Goal: Obtain resource: Obtain resource

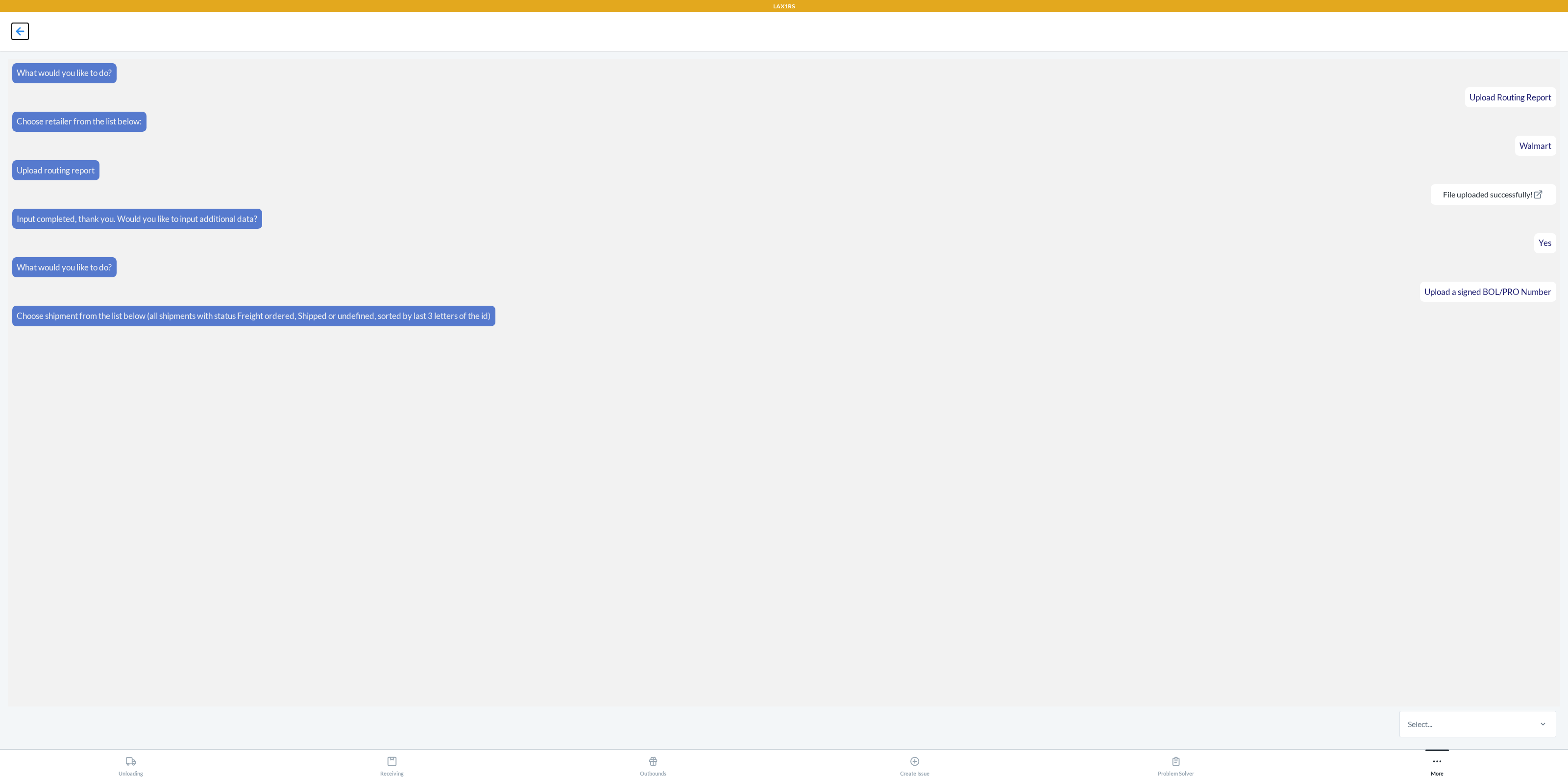
click at [17, 27] on icon at bounding box center [20, 31] width 17 height 17
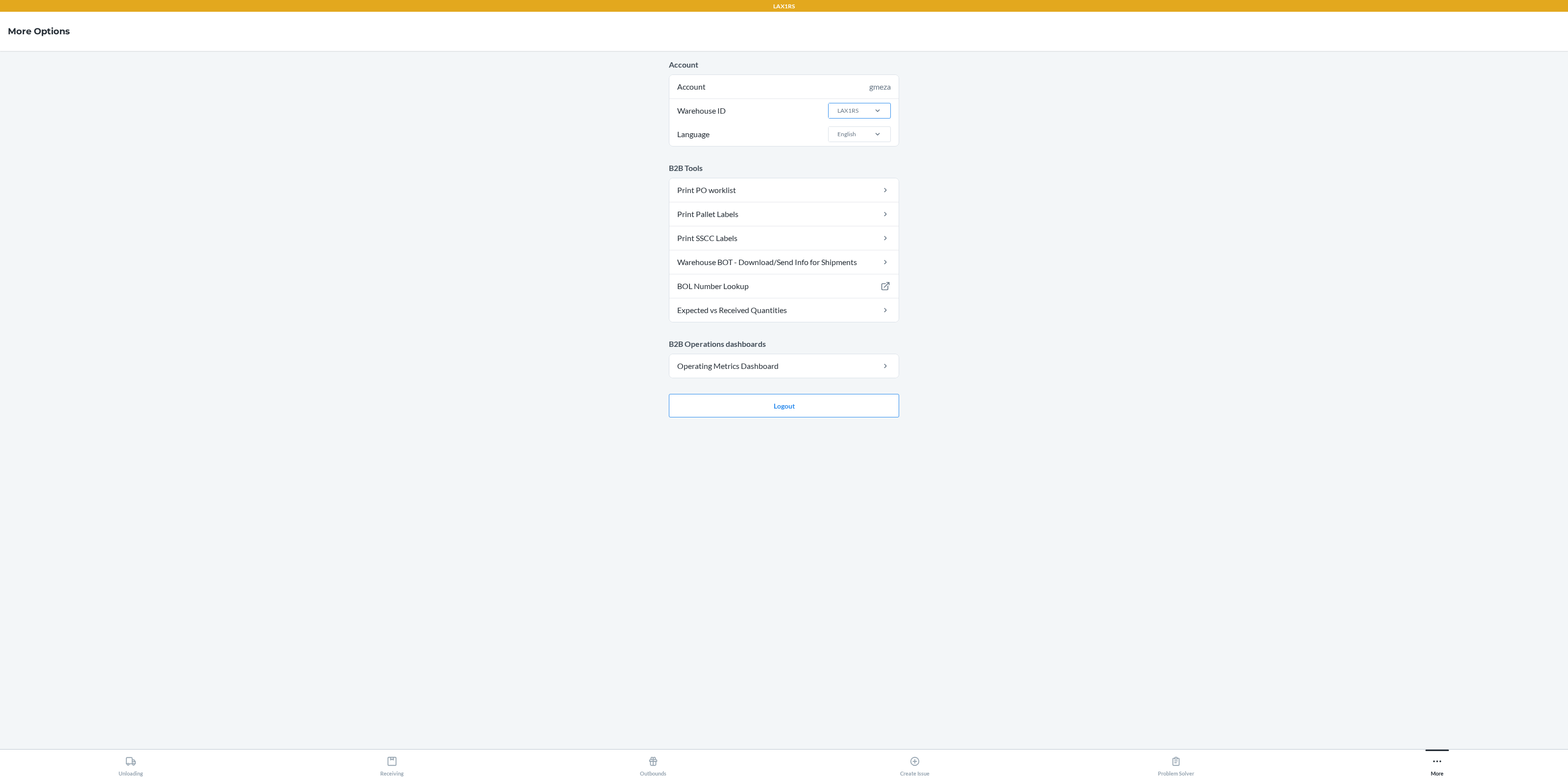
click at [863, 114] on div "LAX1RS" at bounding box center [847, 110] width 36 height 15
click at [837, 114] on input "Warehouse ID LAX1RS" at bounding box center [837, 110] width 1 height 9
type input "ew"
click at [863, 157] on div "EWR1RS" at bounding box center [862, 150] width 53 height 19
click at [845, 116] on input "ew" at bounding box center [840, 110] width 8 height 9
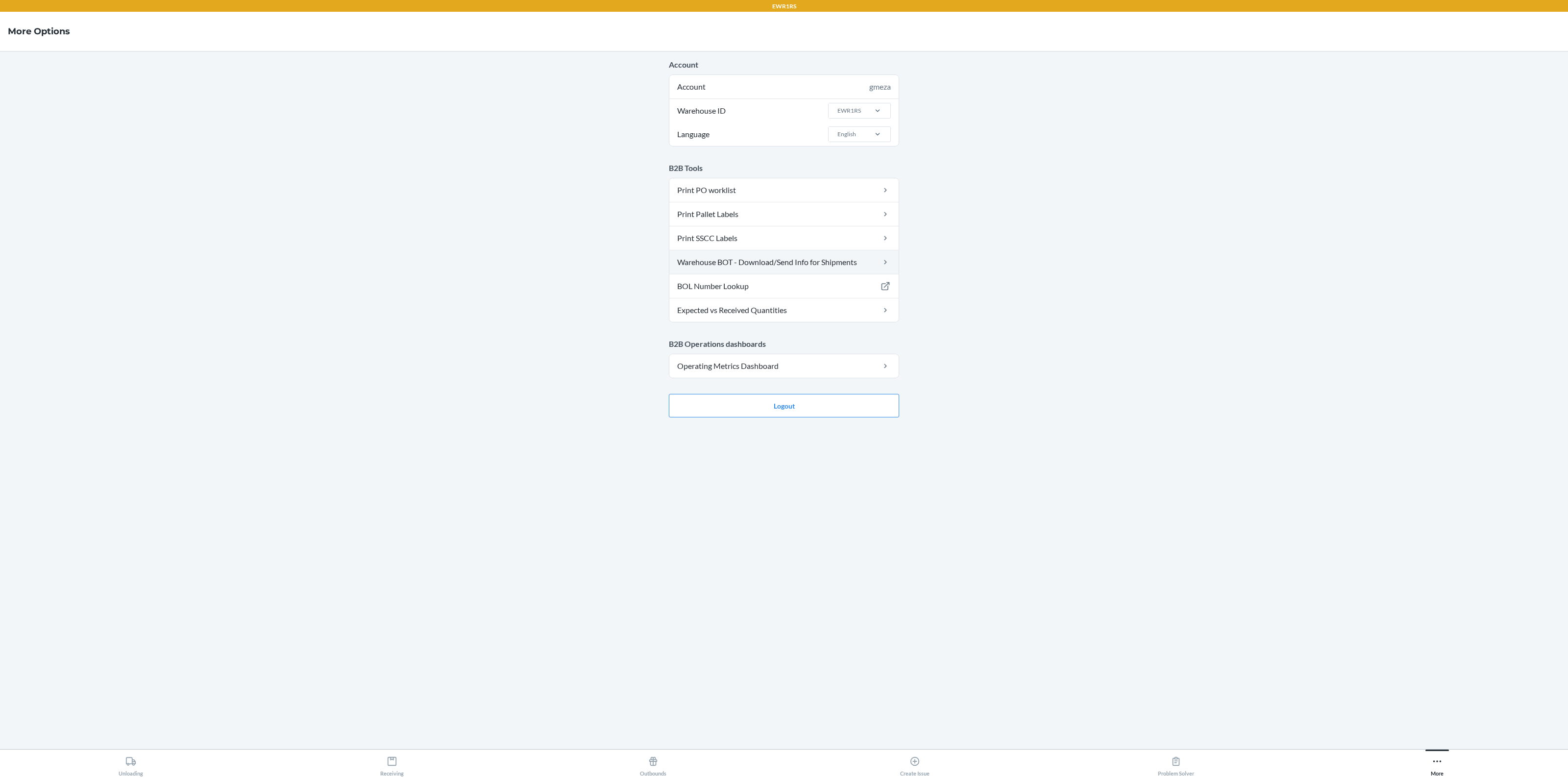
click at [736, 262] on link "Warehouse BOT - Download/Send Info for Shipments" at bounding box center [784, 262] width 229 height 23
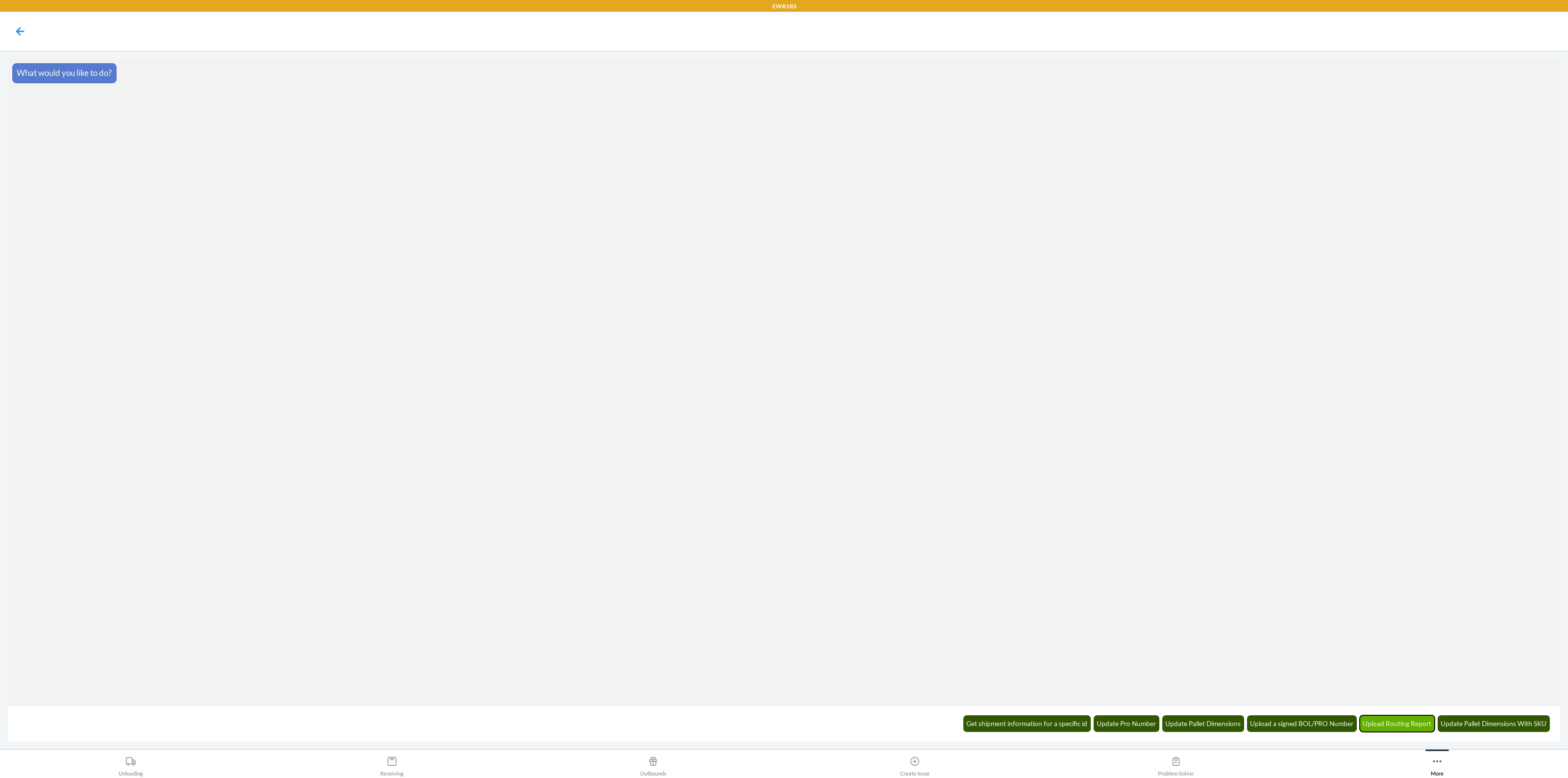
click at [1390, 722] on button "Upload Routing Report" at bounding box center [1397, 724] width 76 height 17
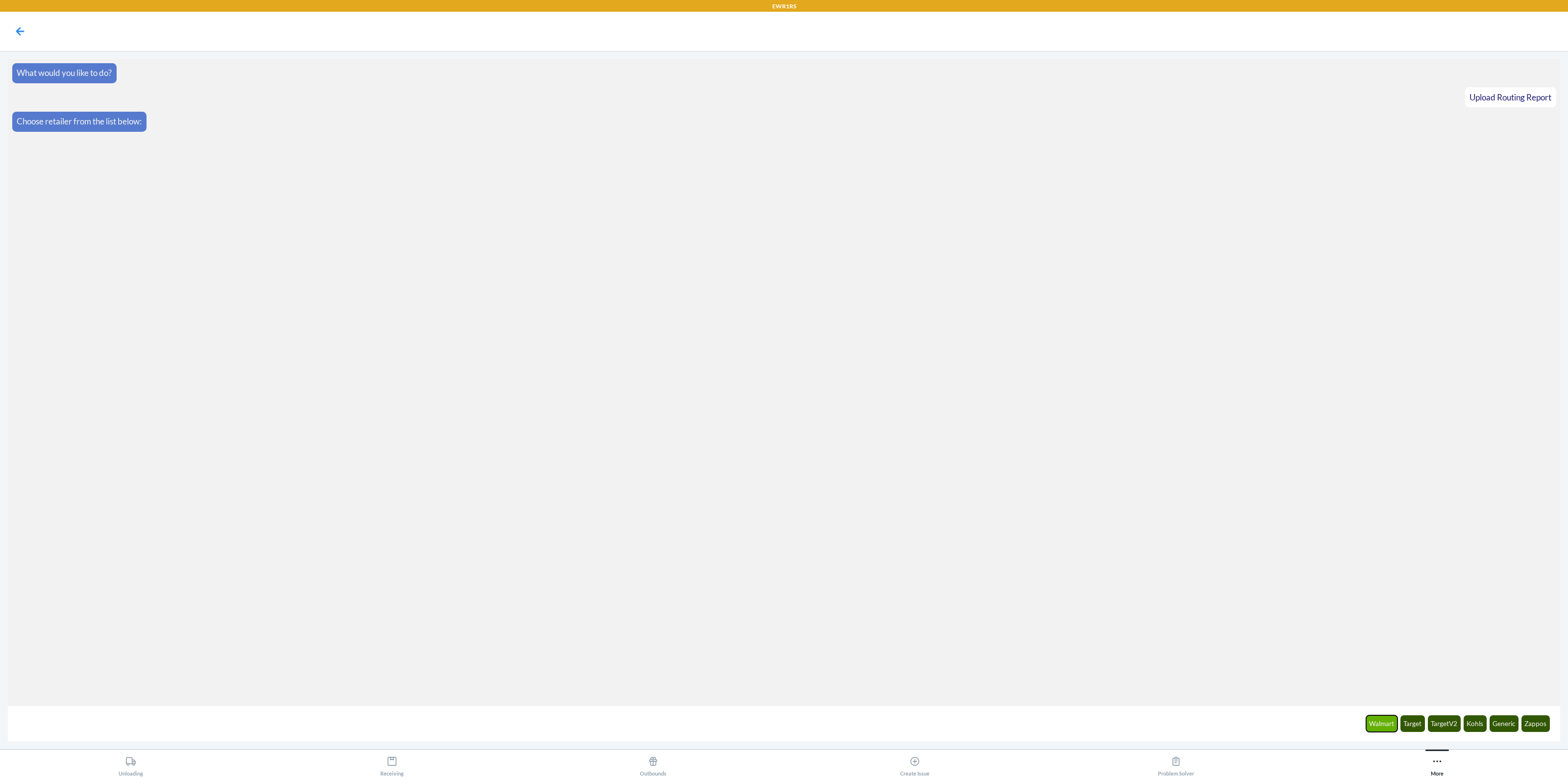
click at [1389, 724] on button "Walmart" at bounding box center [1382, 724] width 32 height 17
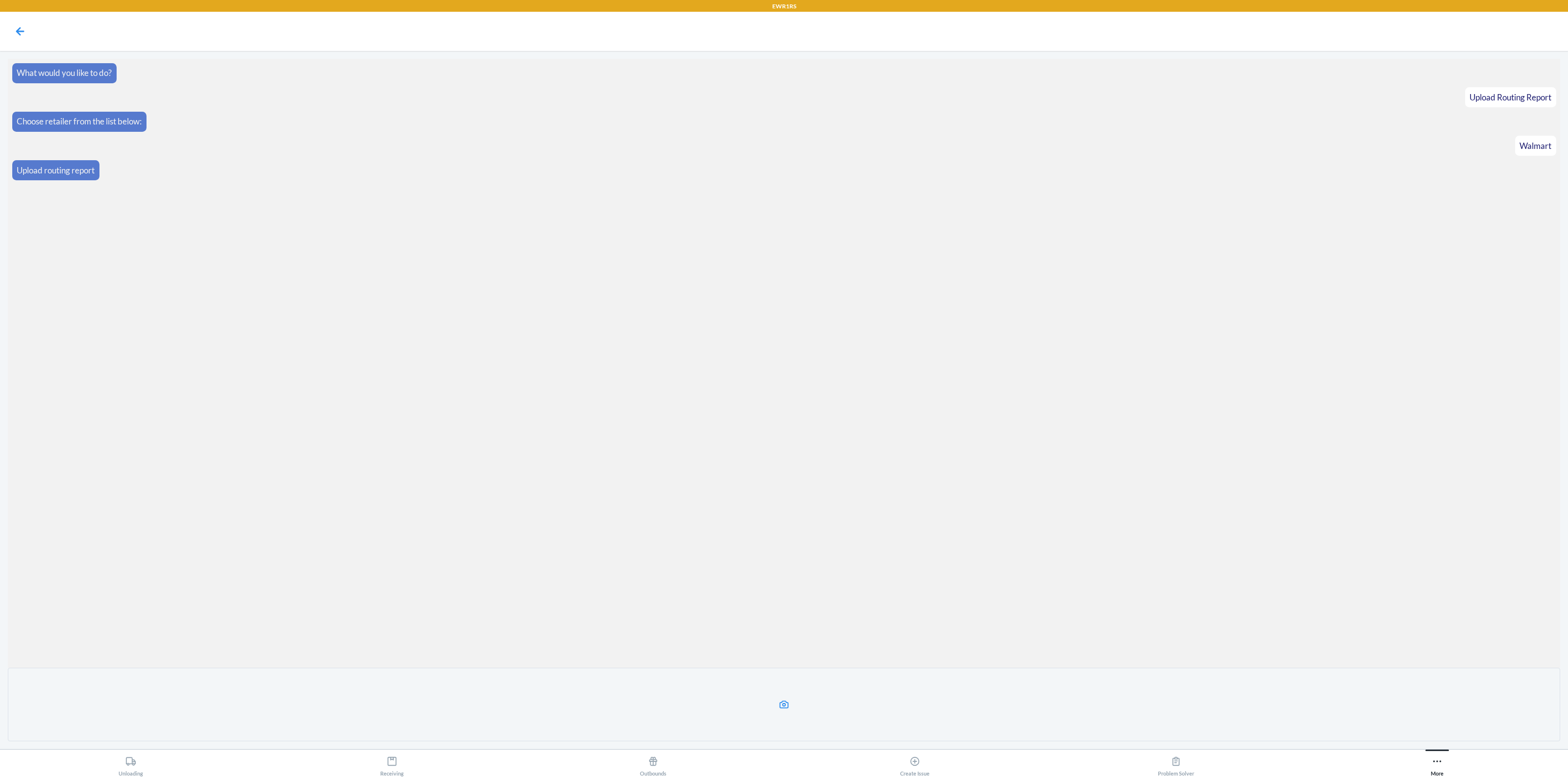
click at [718, 709] on label at bounding box center [784, 705] width 1553 height 73
click at [0, 0] on input "file" at bounding box center [0, 0] width 0 height 0
click at [686, 692] on label at bounding box center [784, 705] width 1553 height 73
click at [0, 0] on input "file" at bounding box center [0, 0] width 0 height 0
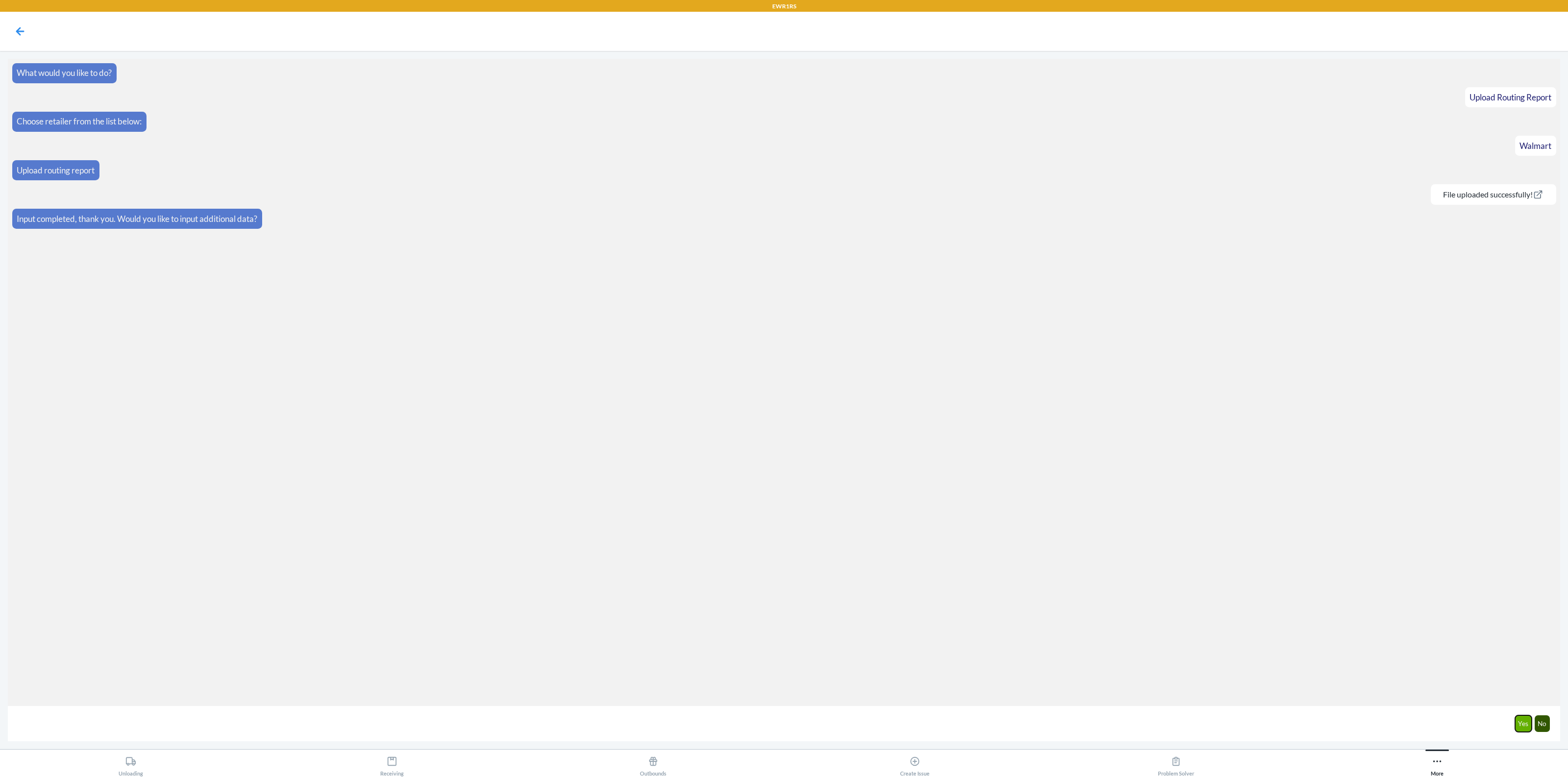
click at [1516, 722] on button "Yes" at bounding box center [1524, 724] width 17 height 17
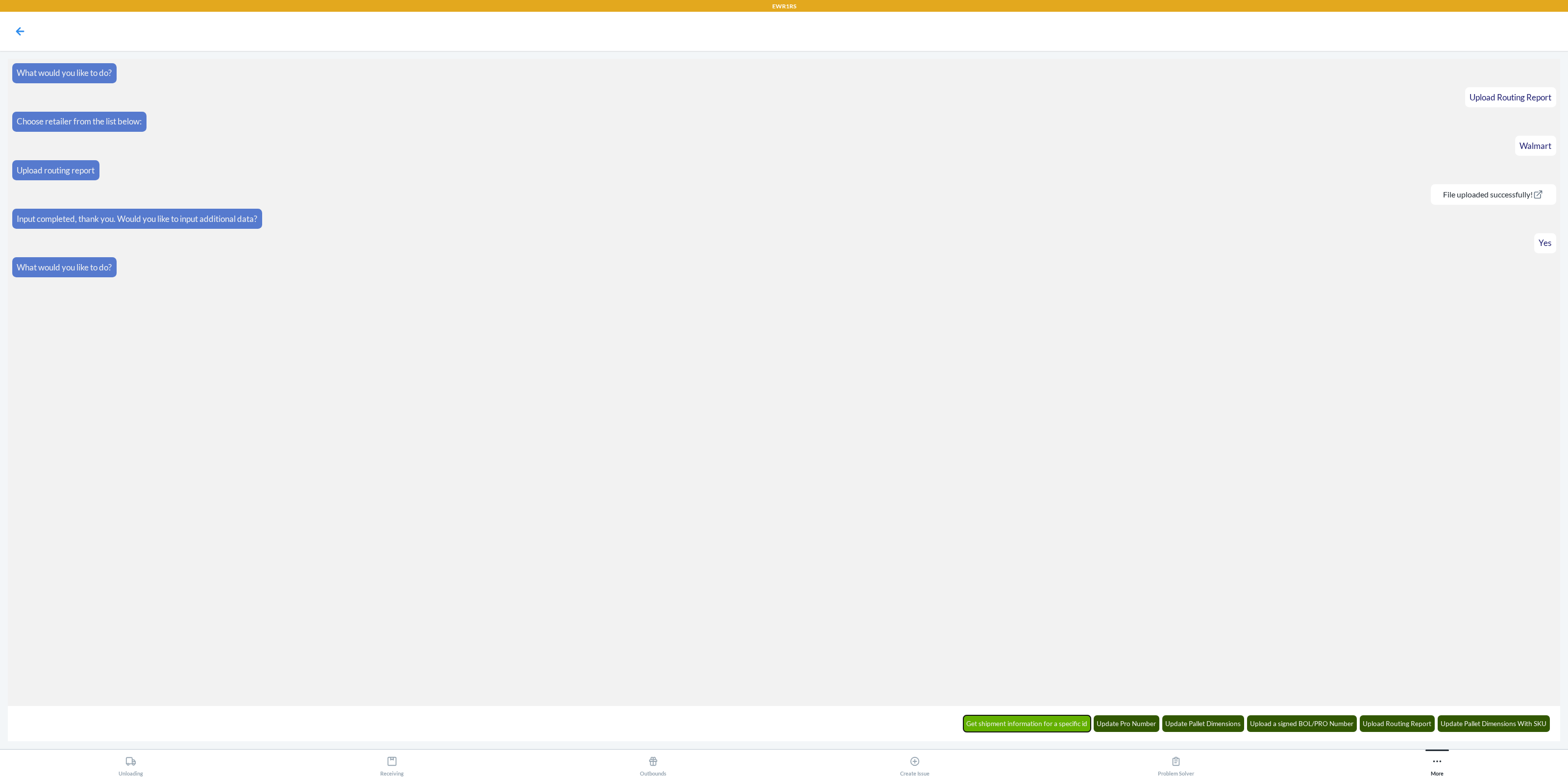
click at [1010, 726] on button "Get shipment information for a specific id" at bounding box center [1027, 724] width 128 height 17
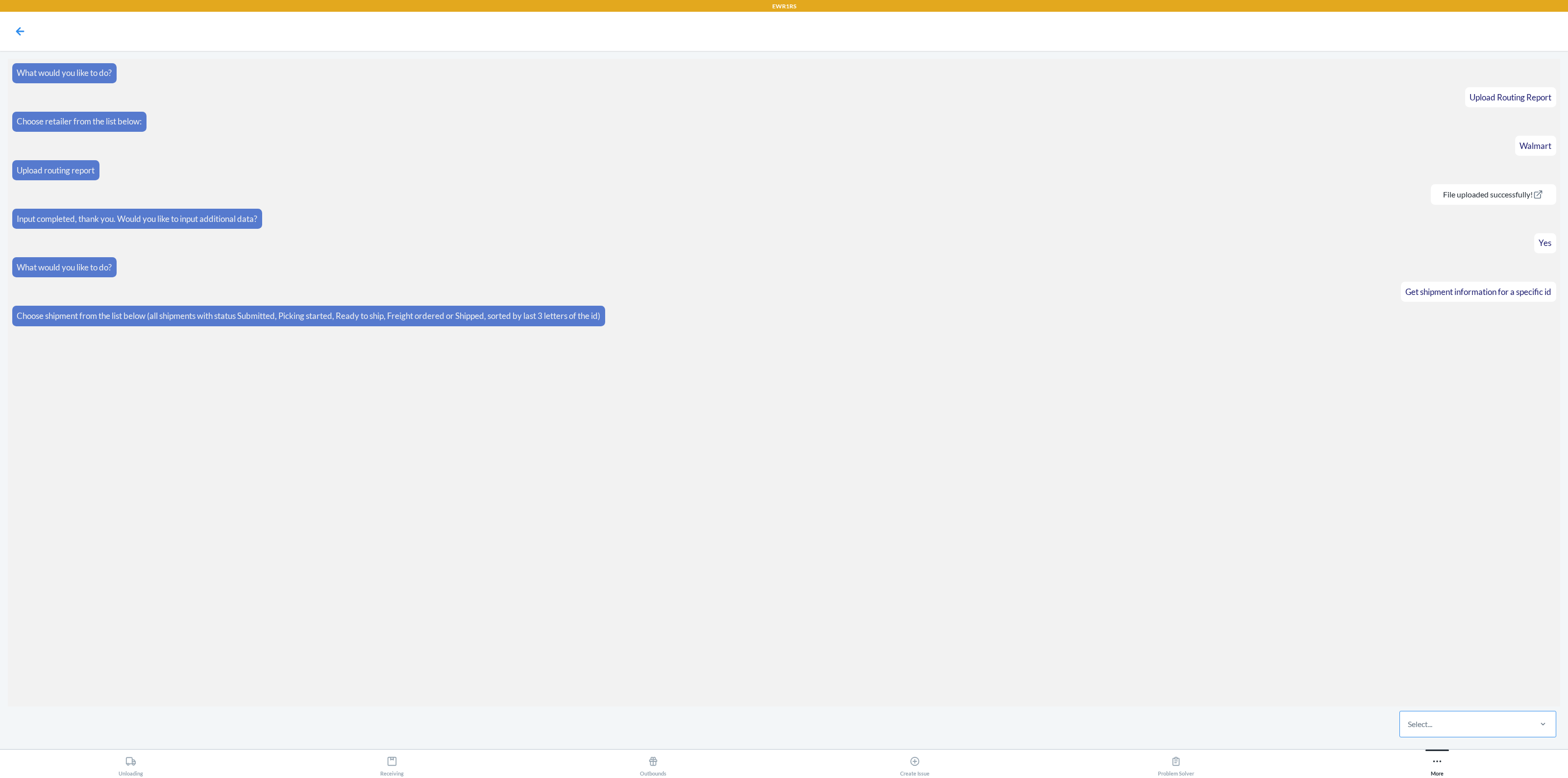
click at [1424, 726] on div "Select..." at bounding box center [1420, 724] width 25 height 12
click at [1409, 726] on input "Select..." at bounding box center [1407, 724] width 1 height 12
paste input "W976C4UZ2GLQ4"
type input "W976C4UZ2GLQ4"
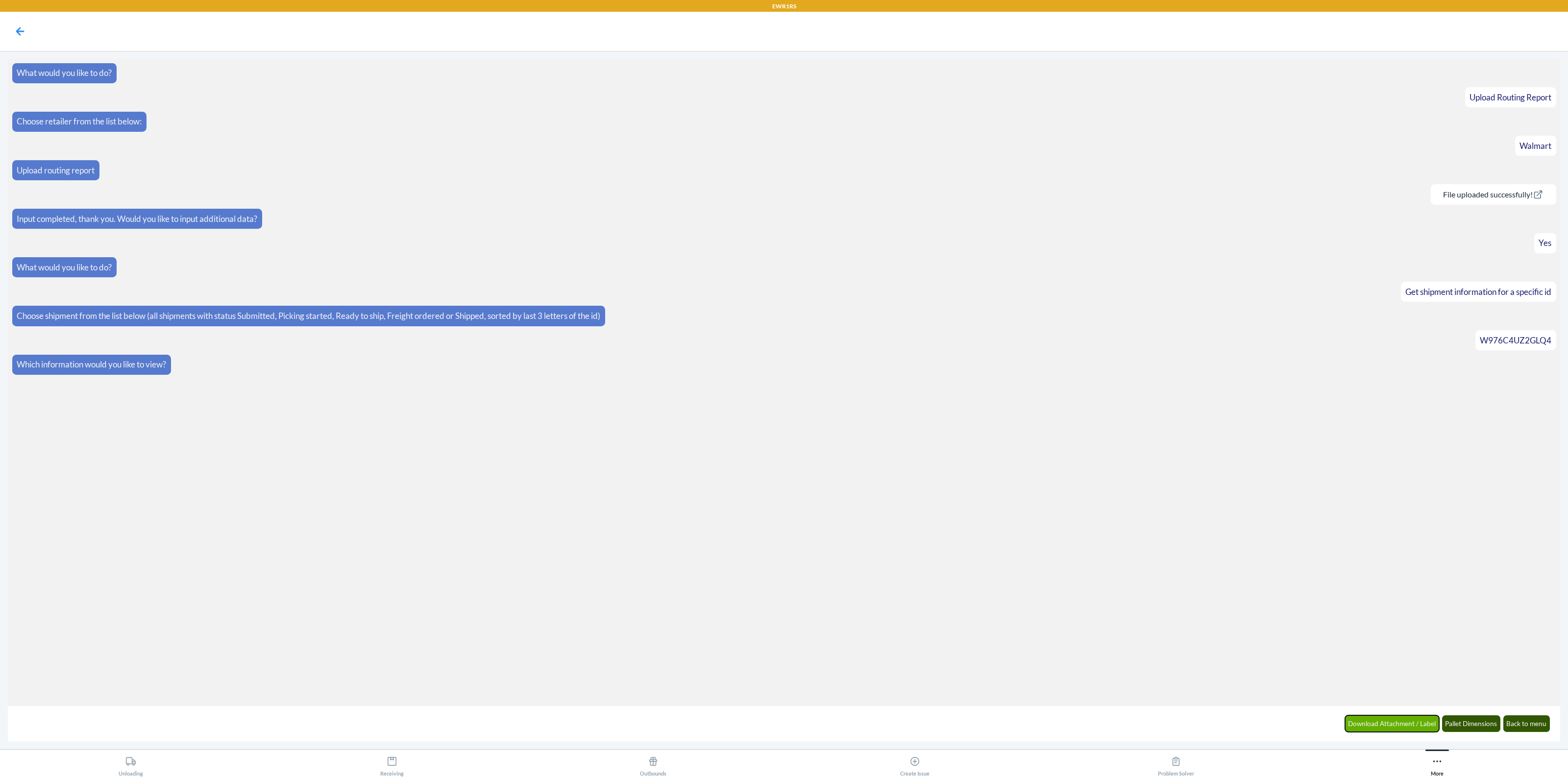
click at [1420, 726] on button "Download Attachment / Label" at bounding box center [1392, 724] width 94 height 17
click at [1540, 726] on button "Bol" at bounding box center [1542, 724] width 17 height 17
drag, startPoint x: 917, startPoint y: 471, endPoint x: 906, endPoint y: 479, distance: 13.6
click at [917, 471] on article "Download Here" at bounding box center [784, 462] width 1544 height 20
click at [1336, 721] on button "Download another attachment" at bounding box center [1375, 724] width 97 height 17
